Goal: Use online tool/utility

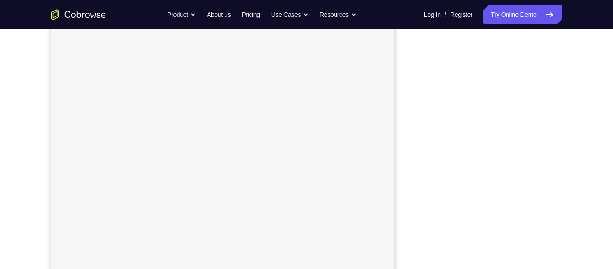
scroll to position [109, 0]
drag, startPoint x: 558, startPoint y: 140, endPoint x: 410, endPoint y: 123, distance: 149.4
click at [410, 123] on div "Your Support Agent Your Customer Web iOS Android" at bounding box center [307, 148] width 512 height 338
click at [396, 115] on div "Your Support Agent Your Customer Web iOS Android" at bounding box center [307, 148] width 512 height 338
click at [404, 170] on div "Your Support Agent Your Customer Web iOS Android" at bounding box center [307, 148] width 512 height 338
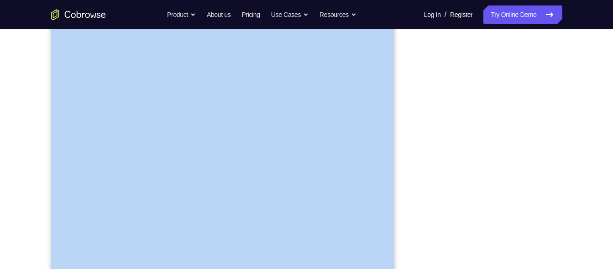
click at [404, 170] on div "Your Support Agent Your Customer Web iOS Android" at bounding box center [307, 148] width 512 height 338
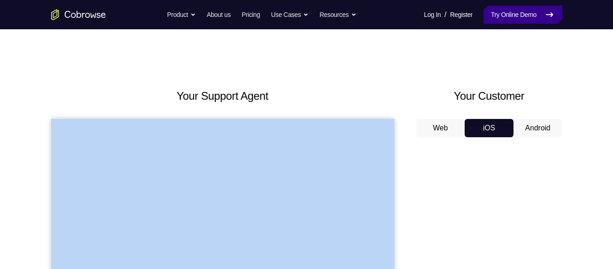
click at [511, 11] on link "Try Online Demo" at bounding box center [523, 14] width 79 height 18
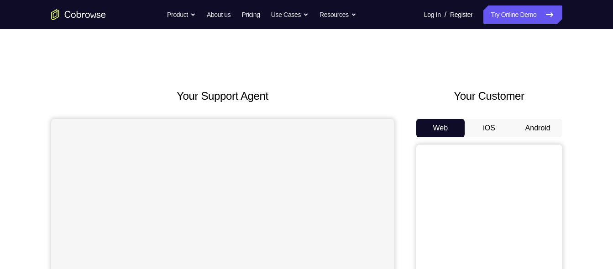
click at [490, 119] on button "iOS" at bounding box center [489, 128] width 49 height 18
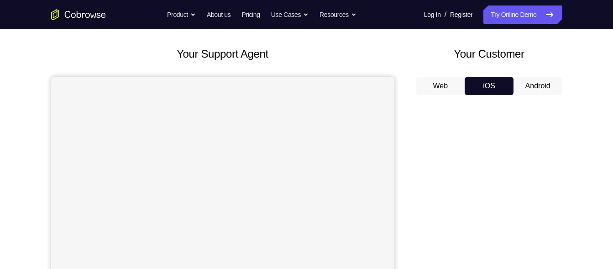
scroll to position [35, 0]
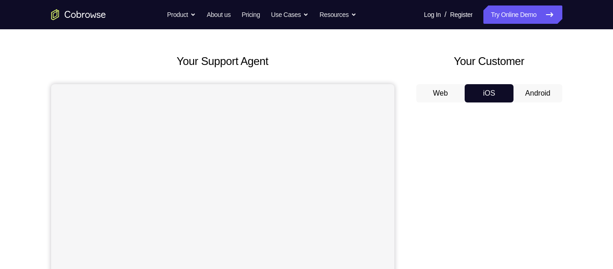
click at [519, 95] on button "Android" at bounding box center [538, 93] width 49 height 18
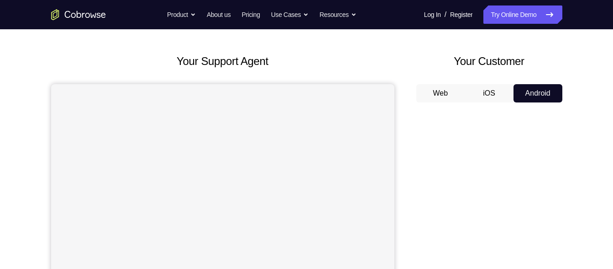
click at [494, 93] on button "iOS" at bounding box center [489, 93] width 49 height 18
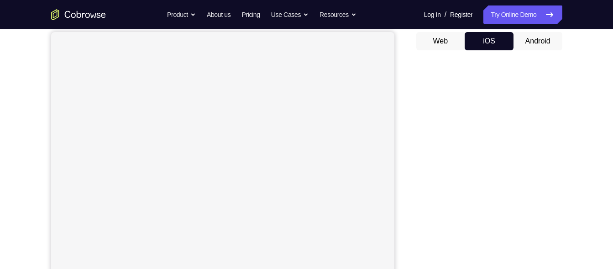
scroll to position [76, 0]
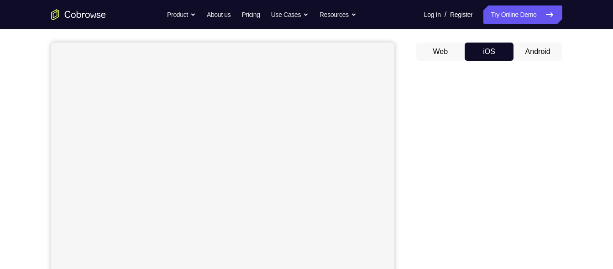
click at [521, 54] on button "Android" at bounding box center [538, 51] width 49 height 18
